Goal: Use online tool/utility: Use online tool/utility

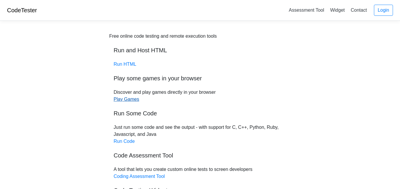
click at [126, 100] on link "Play Games" at bounding box center [126, 99] width 25 height 5
click at [121, 60] on div "Free online code testing and remote execution tools Run and Host HTML Run HTML …" at bounding box center [199, 124] width 181 height 183
click at [124, 71] on div "Free online code testing and remote execution tools Run and Host HTML Run HTML …" at bounding box center [199, 124] width 181 height 183
click at [120, 58] on div "Free online code testing and remote execution tools Run and Host HTML Run HTML …" at bounding box center [199, 124] width 181 height 183
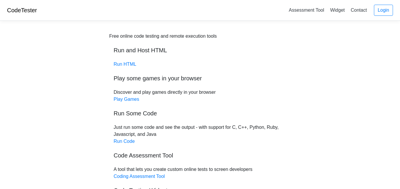
click at [124, 68] on div "Free online code testing and remote execution tools Run and Host HTML Run HTML …" at bounding box center [199, 124] width 181 height 183
click at [122, 66] on link "Run HTML" at bounding box center [125, 64] width 23 height 5
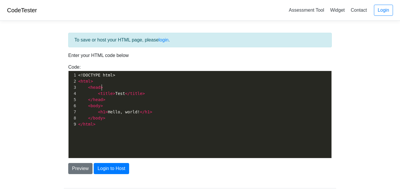
scroll to position [1, 0]
type textarea "<!DOCTYPE html> <html> <head> <title>Test</title> </head> <body> <h1>Hello, wor…"
drag, startPoint x: 154, startPoint y: 132, endPoint x: 86, endPoint y: 30, distance: 122.7
click at [86, 30] on div "To save or host your HTML page, please login . Enter your HTML code below Code:…" at bounding box center [199, 117] width 281 height 185
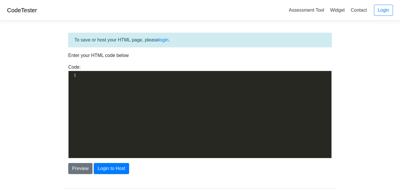
type textarea "​"
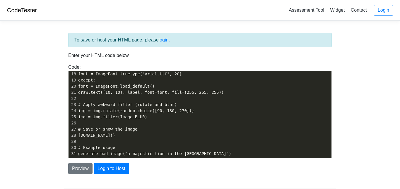
scroll to position [35, 0]
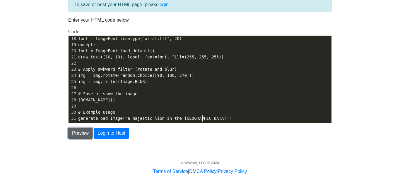
click at [90, 131] on button "Preview" at bounding box center [80, 133] width 24 height 11
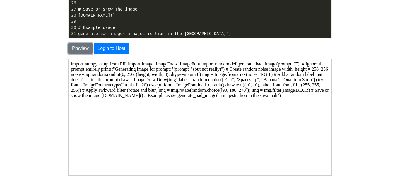
scroll to position [119, 0]
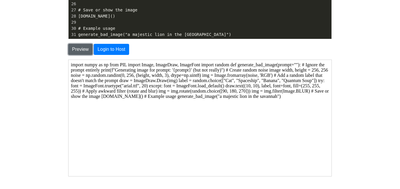
click at [84, 54] on button "Preview" at bounding box center [80, 49] width 24 height 11
click at [102, 50] on button "Login to Host" at bounding box center [111, 49] width 35 height 11
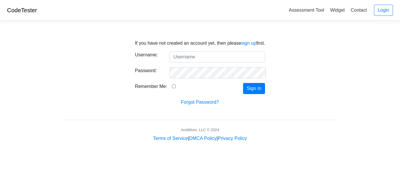
click at [205, 58] on input "Username:" at bounding box center [216, 57] width 95 height 11
type input "8932ij"
click at [252, 97] on form "Username: 8932ij Password: Remember Me: Sign In Forgot Password?" at bounding box center [200, 79] width 130 height 54
click at [251, 92] on button "Sign In" at bounding box center [254, 88] width 22 height 11
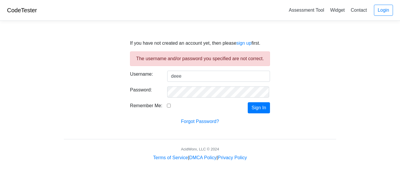
type input "deee"
click at [164, 103] on div "Remember Me:" at bounding box center [163, 107] width 74 height 11
click at [171, 108] on div "Remember Me:" at bounding box center [163, 107] width 74 height 11
click at [171, 109] on div "Remember Me:" at bounding box center [163, 107] width 74 height 11
click at [167, 108] on div "Remember Me:" at bounding box center [163, 107] width 74 height 11
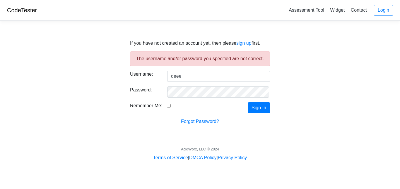
click at [169, 105] on input "Remember Me:" at bounding box center [169, 106] width 4 height 4
checkbox input "true"
click at [266, 112] on button "Sign In" at bounding box center [259, 107] width 22 height 11
